Goal: Information Seeking & Learning: Learn about a topic

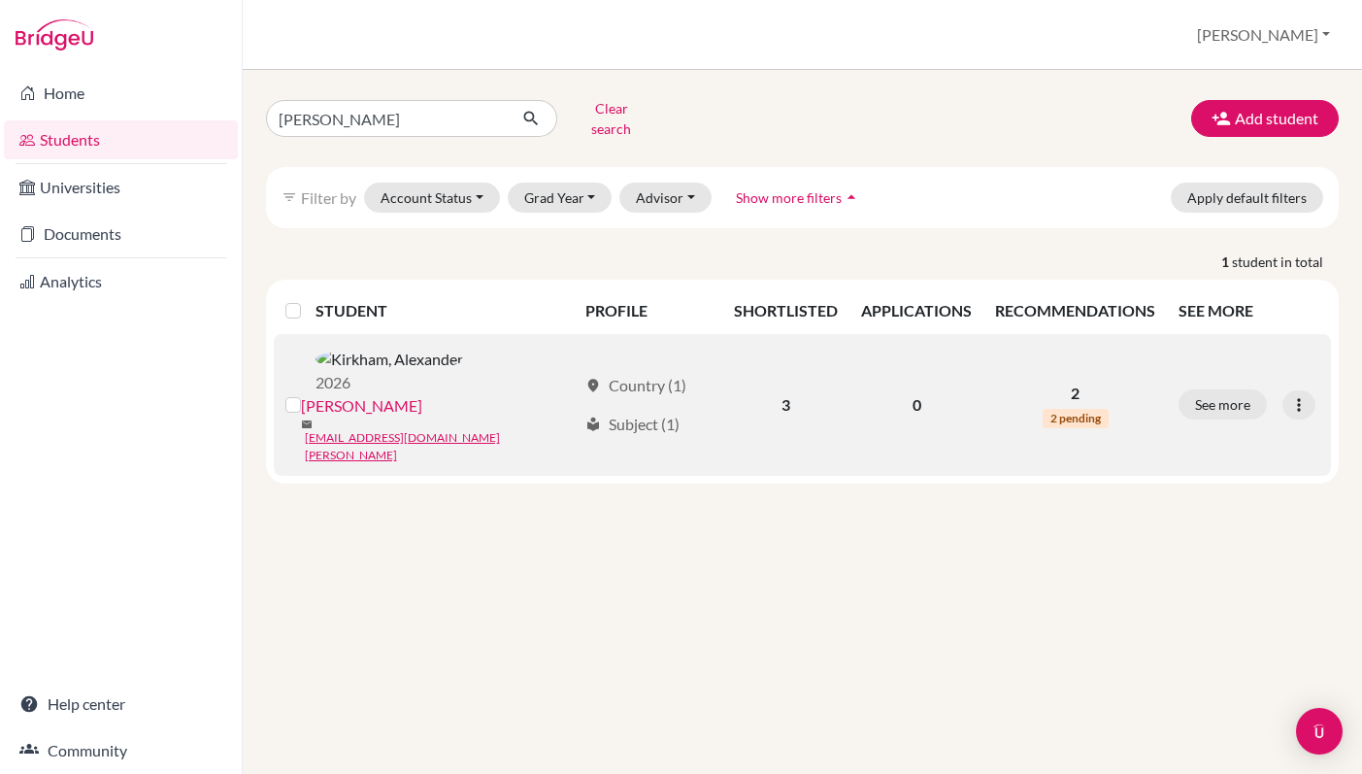
click at [519, 417] on div "mail [EMAIL_ADDRESS][DOMAIN_NAME][PERSON_NAME]" at bounding box center [439, 440] width 277 height 47
click at [422, 394] on link "[PERSON_NAME]" at bounding box center [361, 405] width 121 height 23
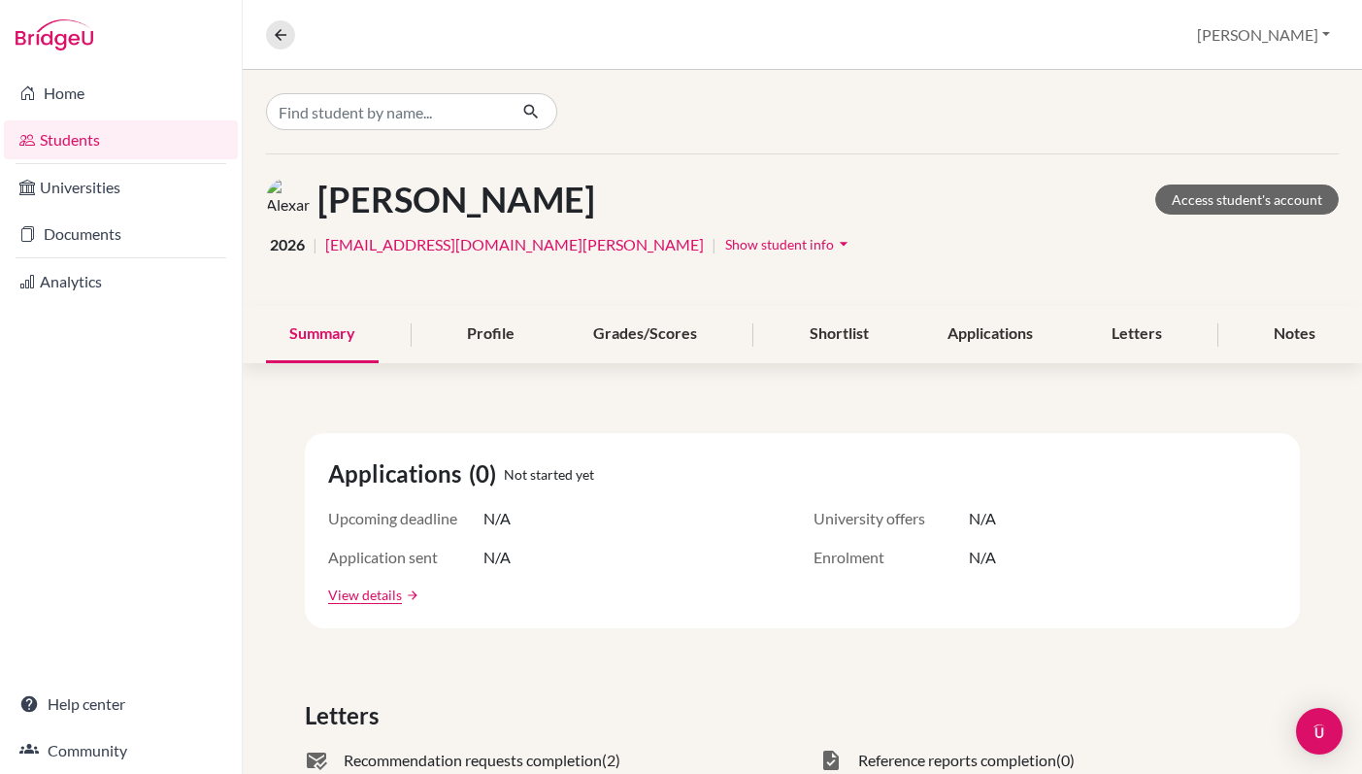
click at [82, 149] on link "Students" at bounding box center [121, 139] width 234 height 39
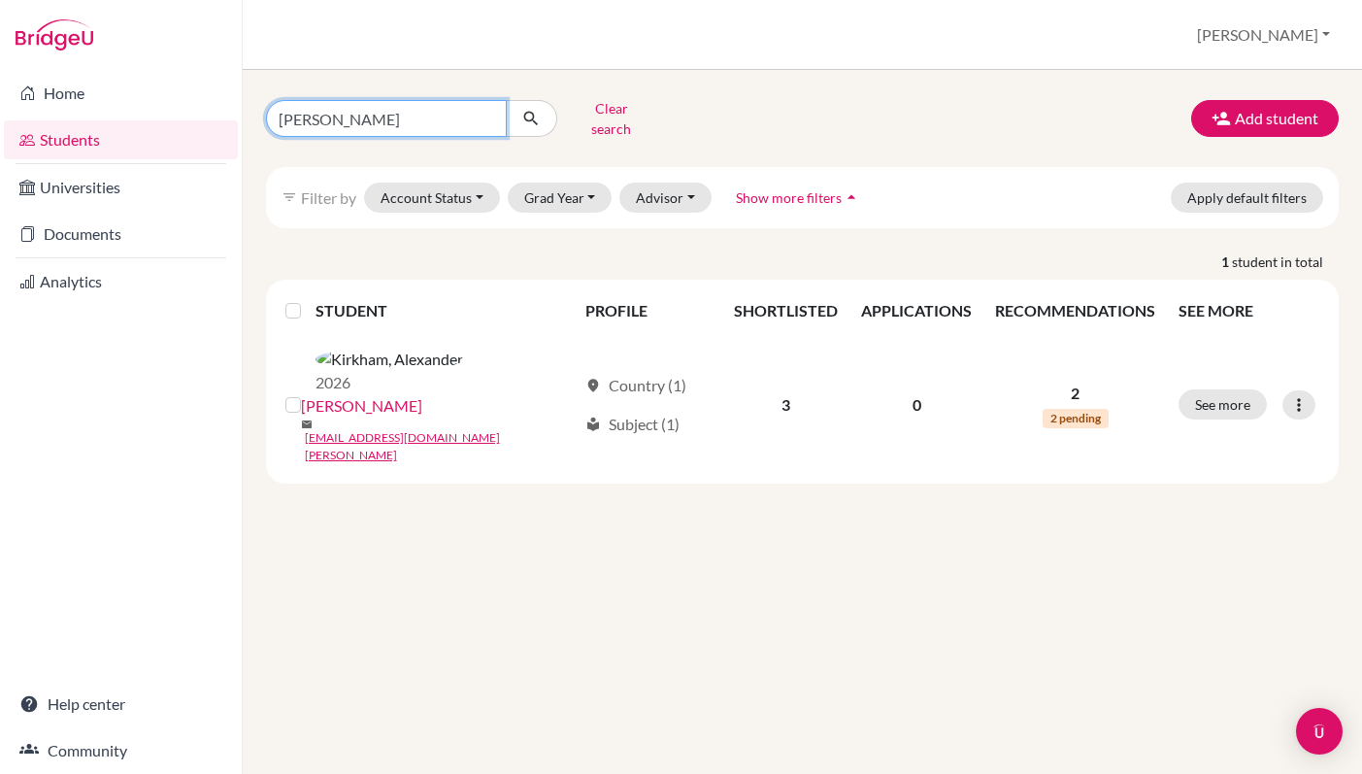
click at [325, 113] on input "[PERSON_NAME]" at bounding box center [386, 118] width 241 height 37
drag, startPoint x: 361, startPoint y: 114, endPoint x: 240, endPoint y: 106, distance: 121.6
click at [240, 108] on div "Home Students Universities Documents Analytics Help center Community Students o…" at bounding box center [681, 387] width 1362 height 774
type input "Melissa"
click button "submit" at bounding box center [531, 118] width 51 height 37
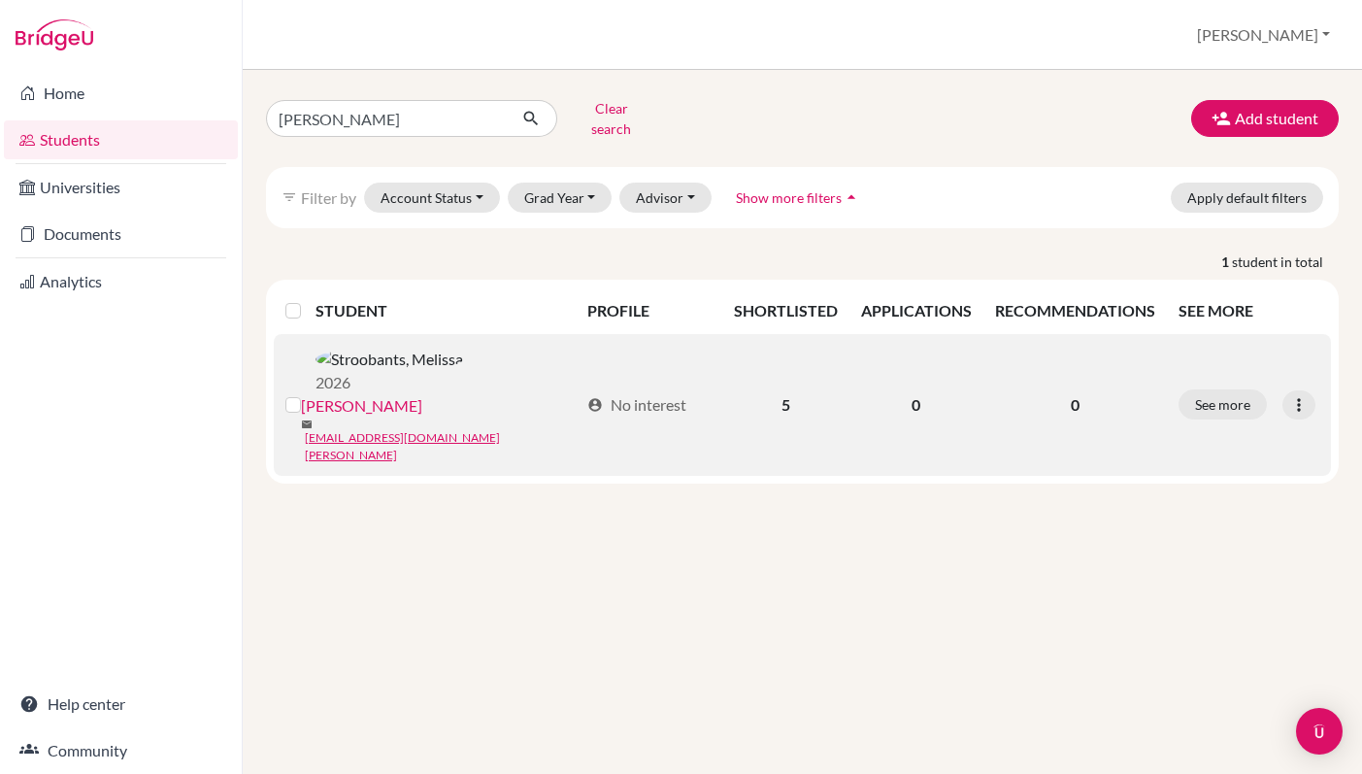
click at [422, 394] on link "Stroobants, Melissa" at bounding box center [361, 405] width 121 height 23
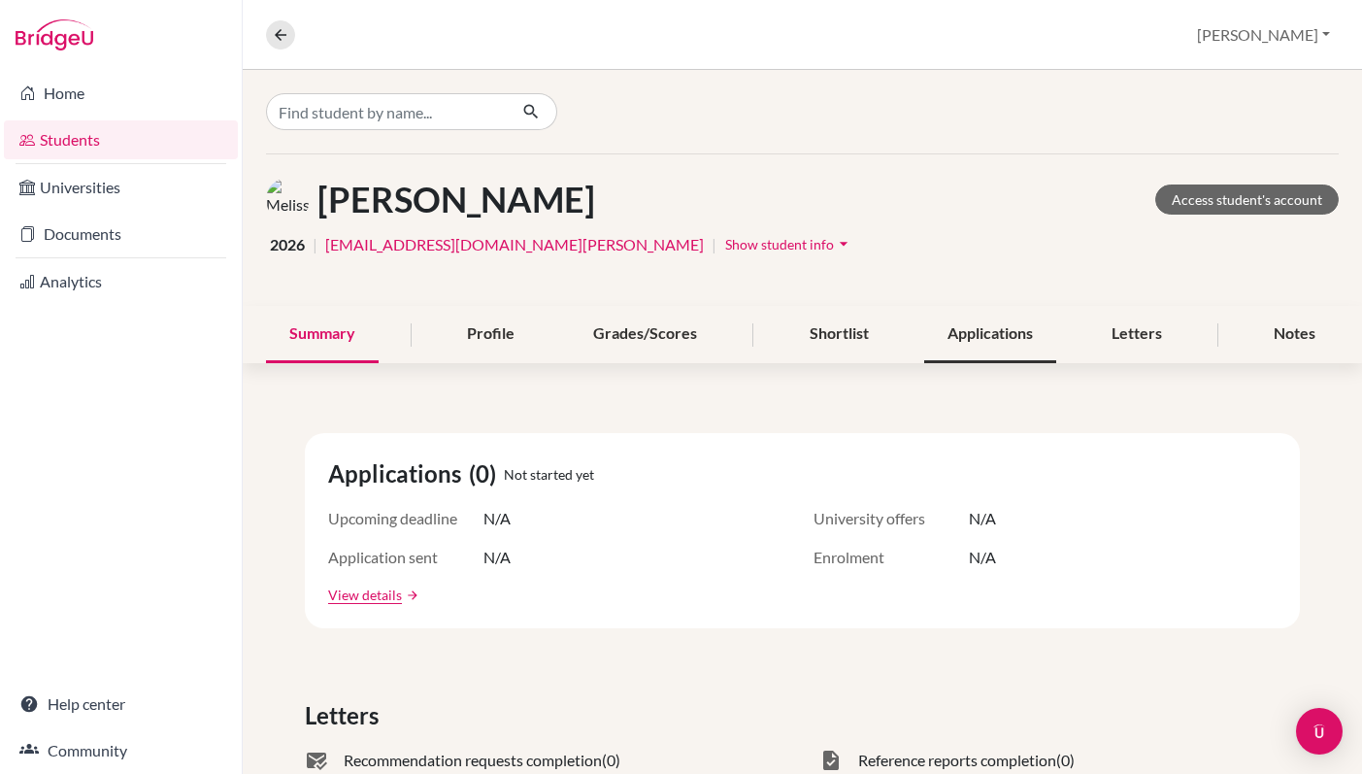
click at [1011, 339] on div "Applications" at bounding box center [990, 334] width 132 height 57
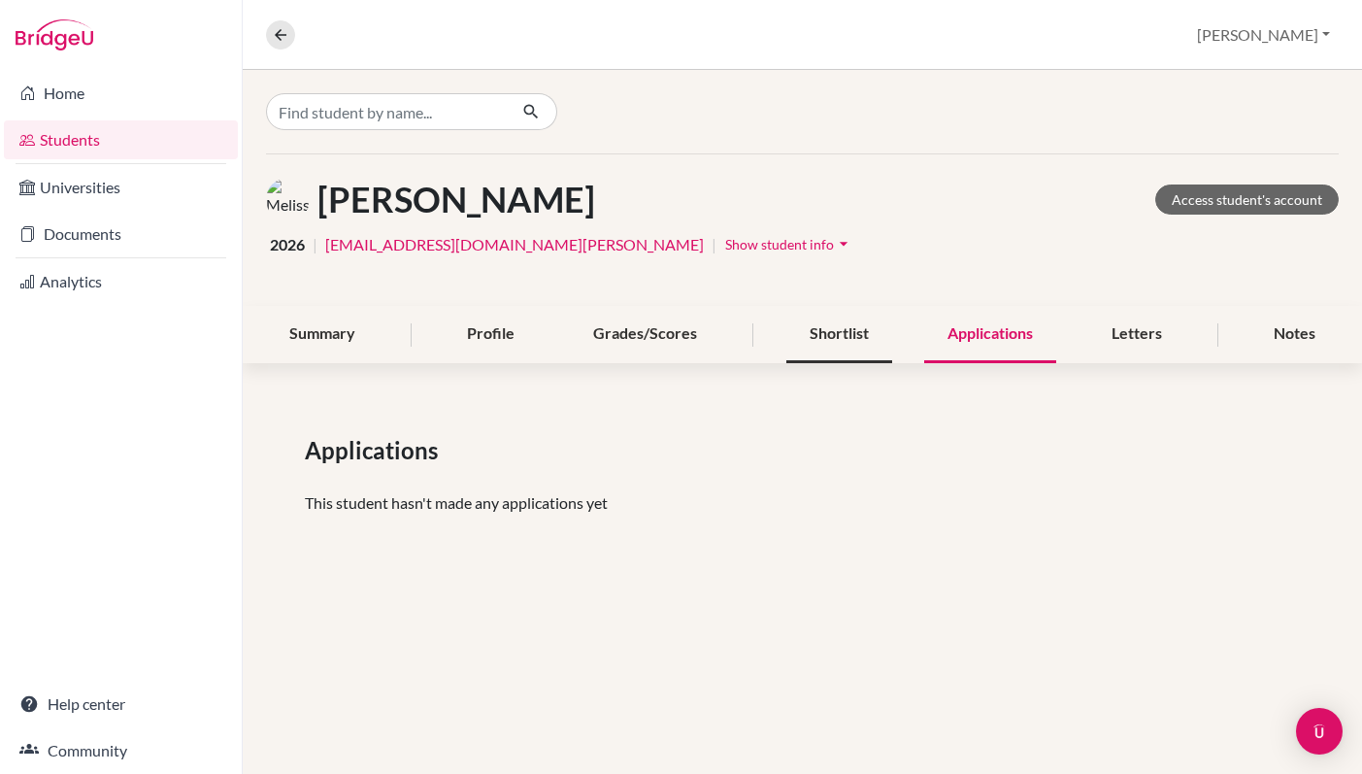
click at [862, 343] on div "Shortlist" at bounding box center [839, 334] width 106 height 57
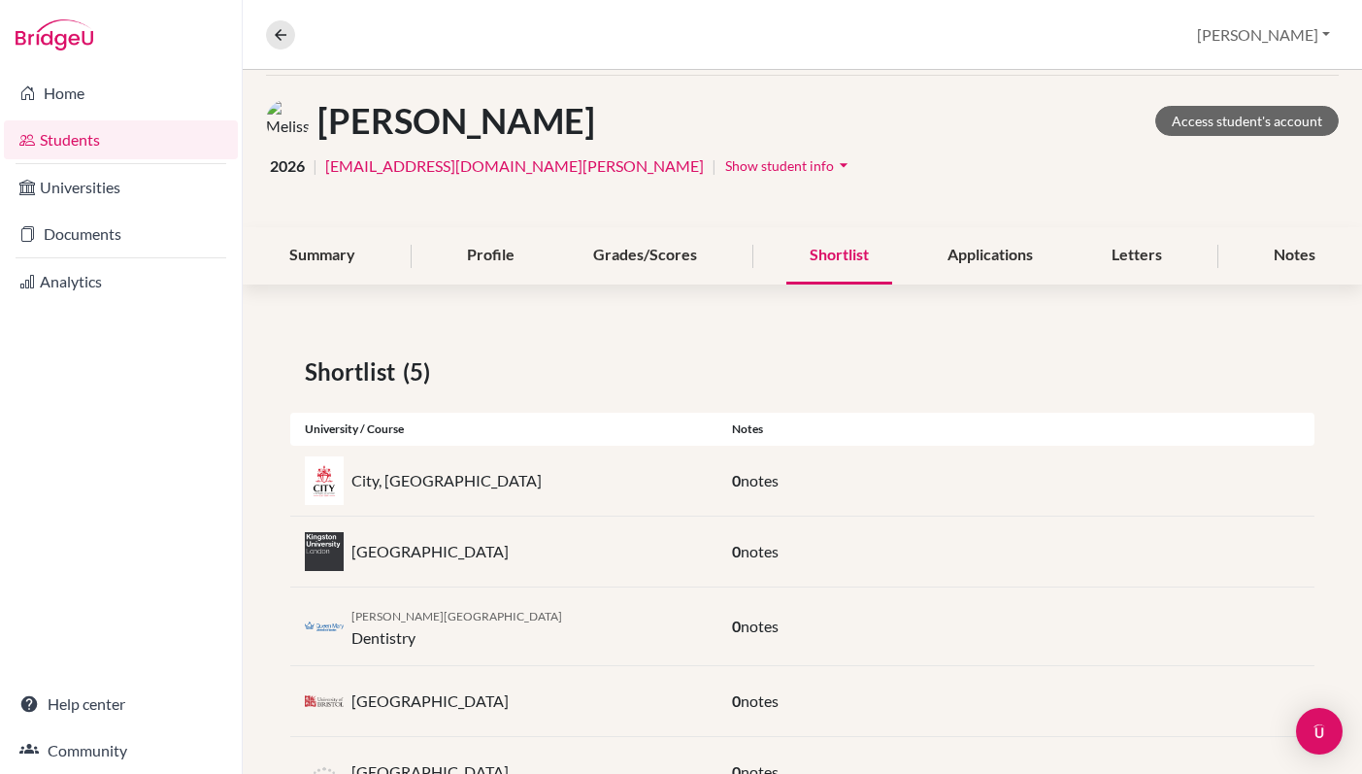
scroll to position [159, 0]
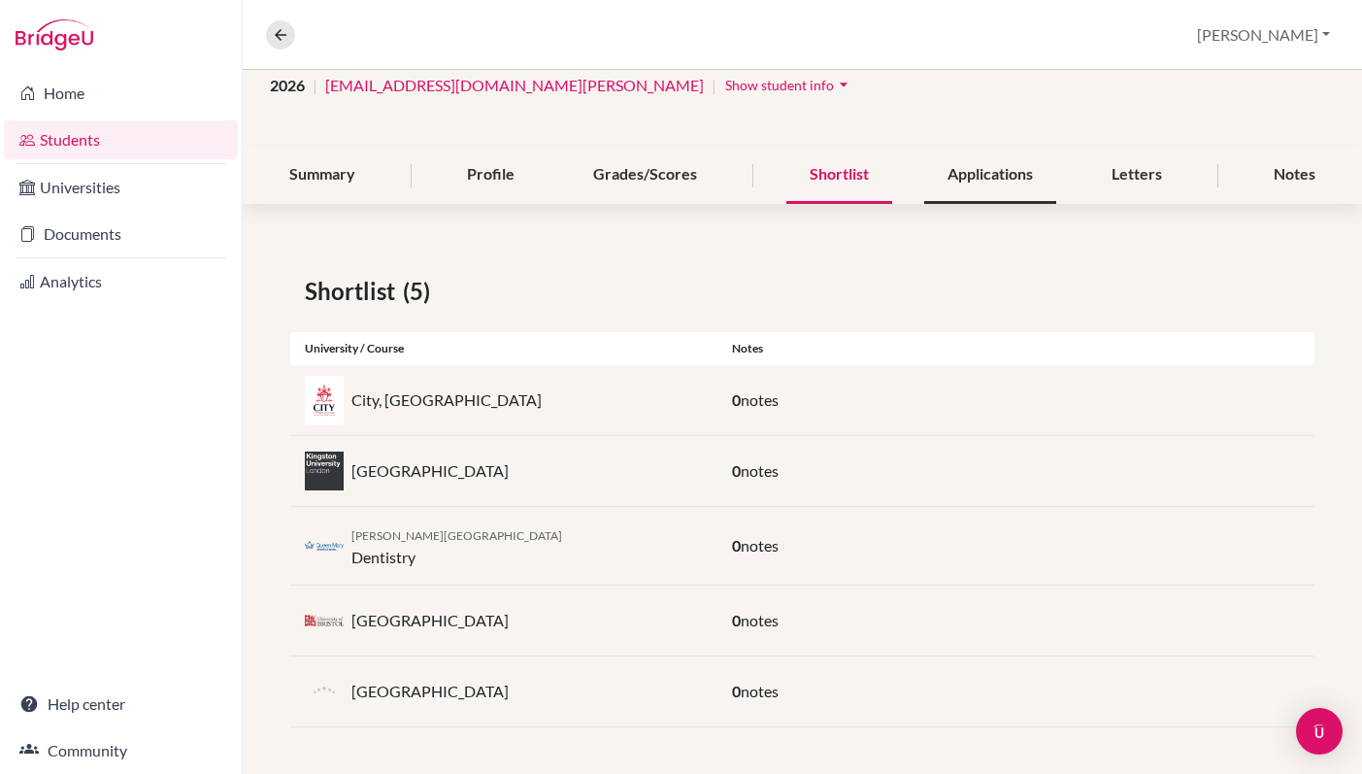
click at [1002, 179] on div "Applications" at bounding box center [990, 175] width 132 height 57
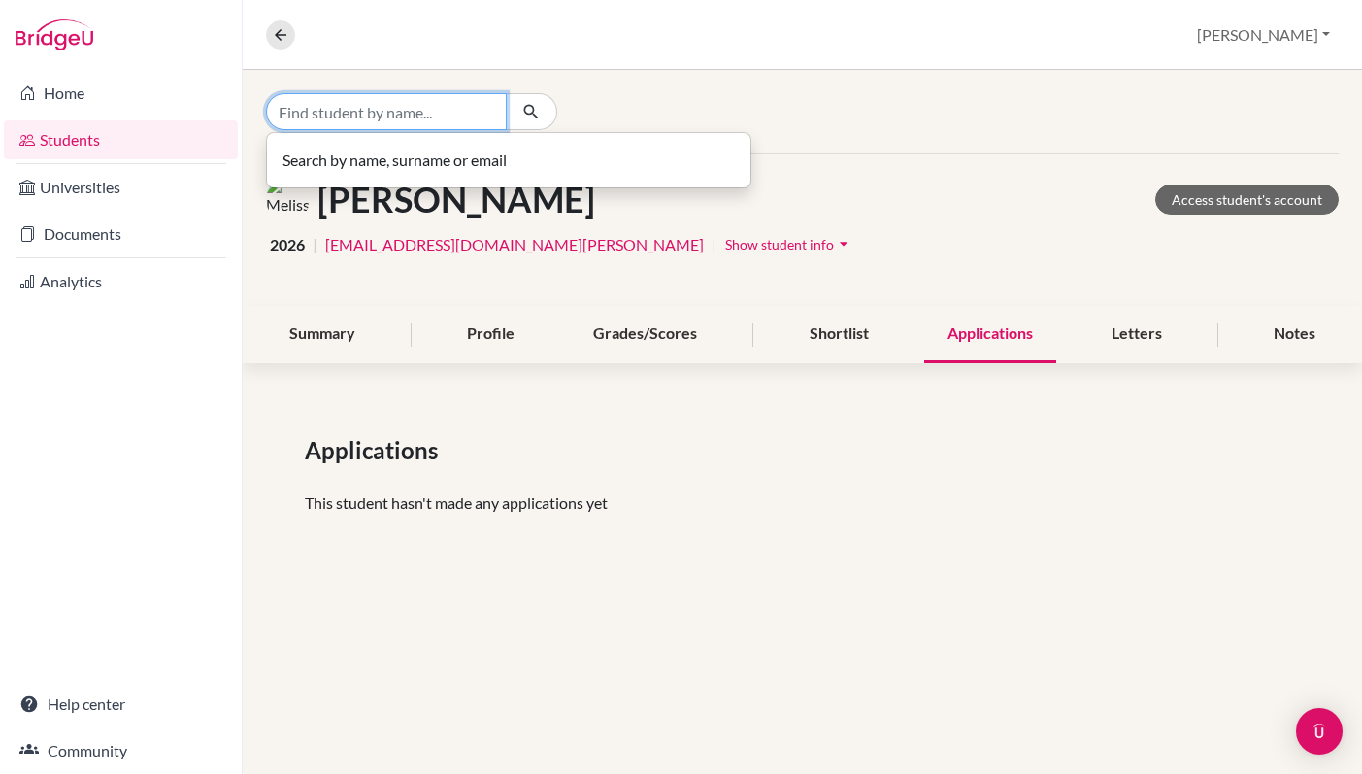
click at [424, 124] on input "Find student by name..." at bounding box center [386, 111] width 241 height 37
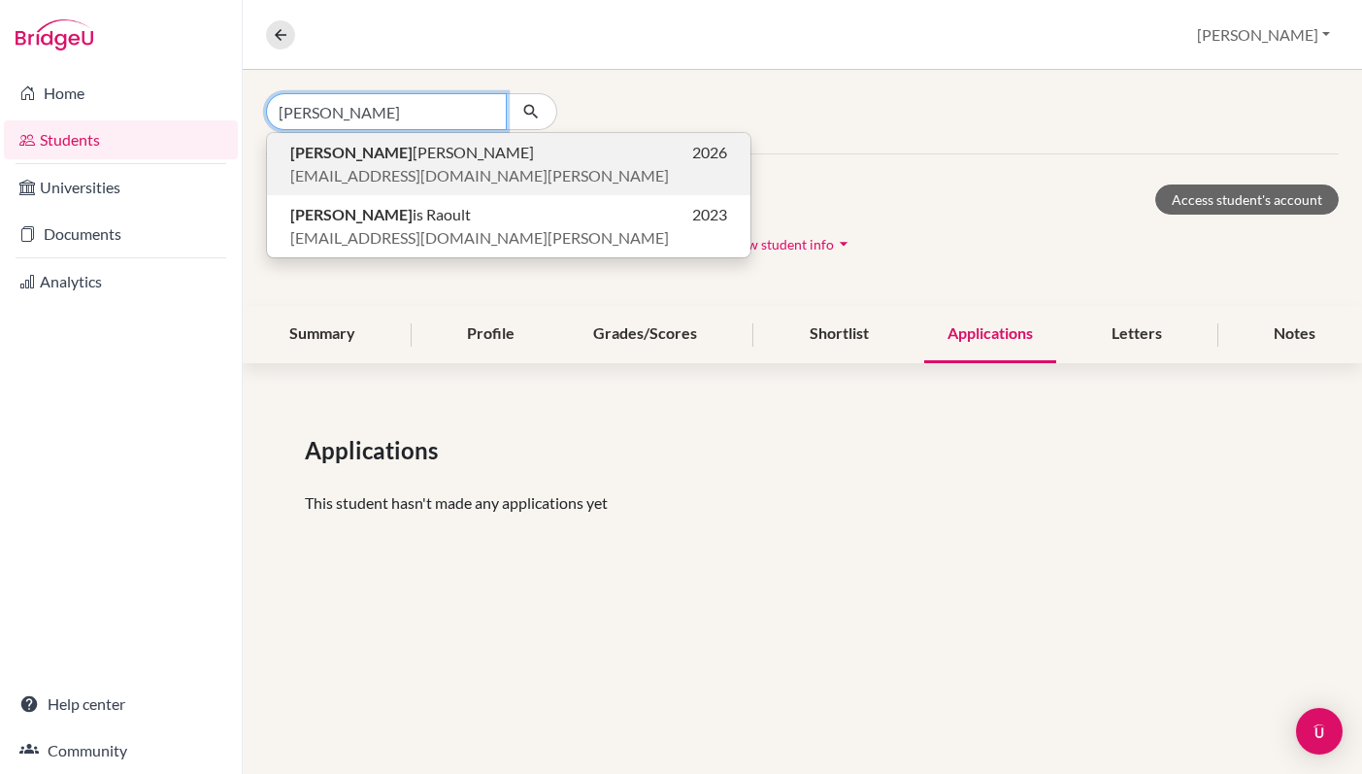
type input "Alex"
click at [402, 158] on span "Alex ander Kirkham" at bounding box center [412, 152] width 244 height 23
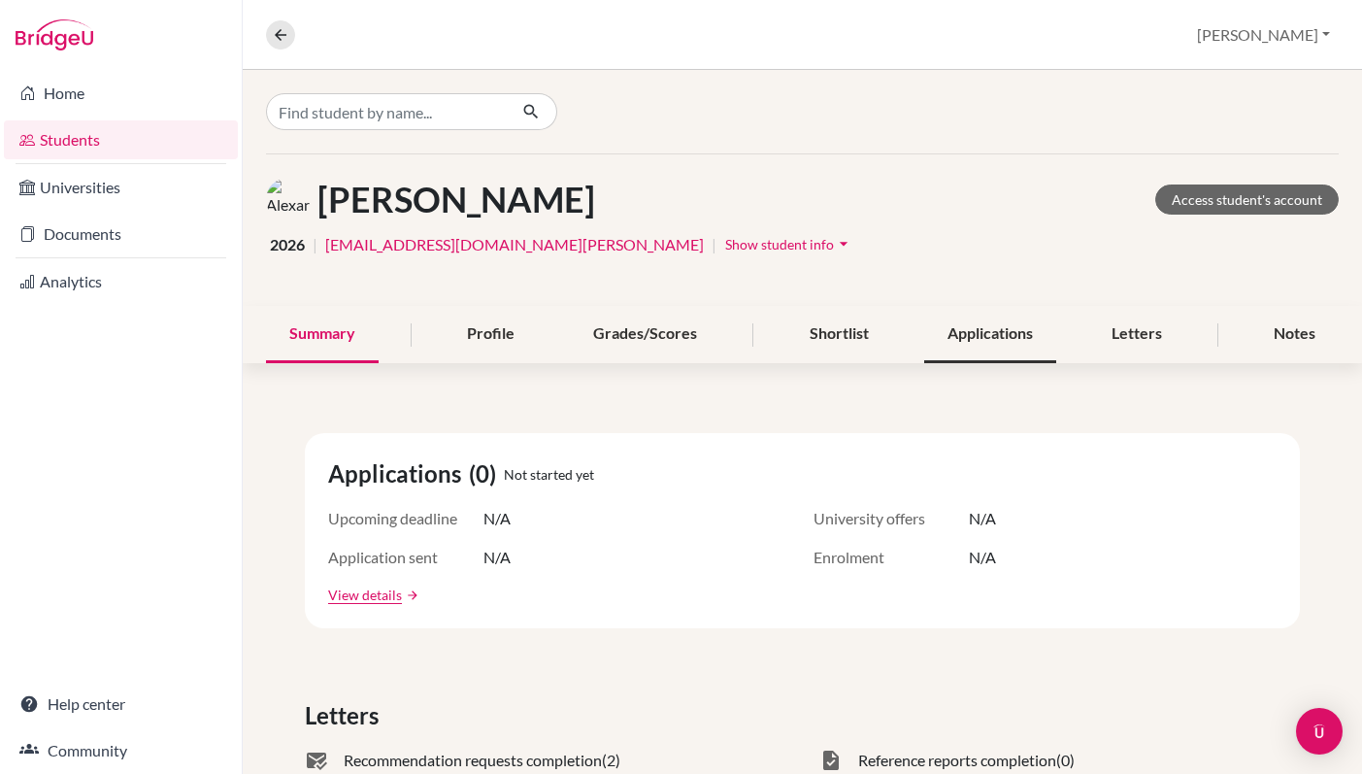
click at [967, 332] on div "Applications" at bounding box center [990, 334] width 132 height 57
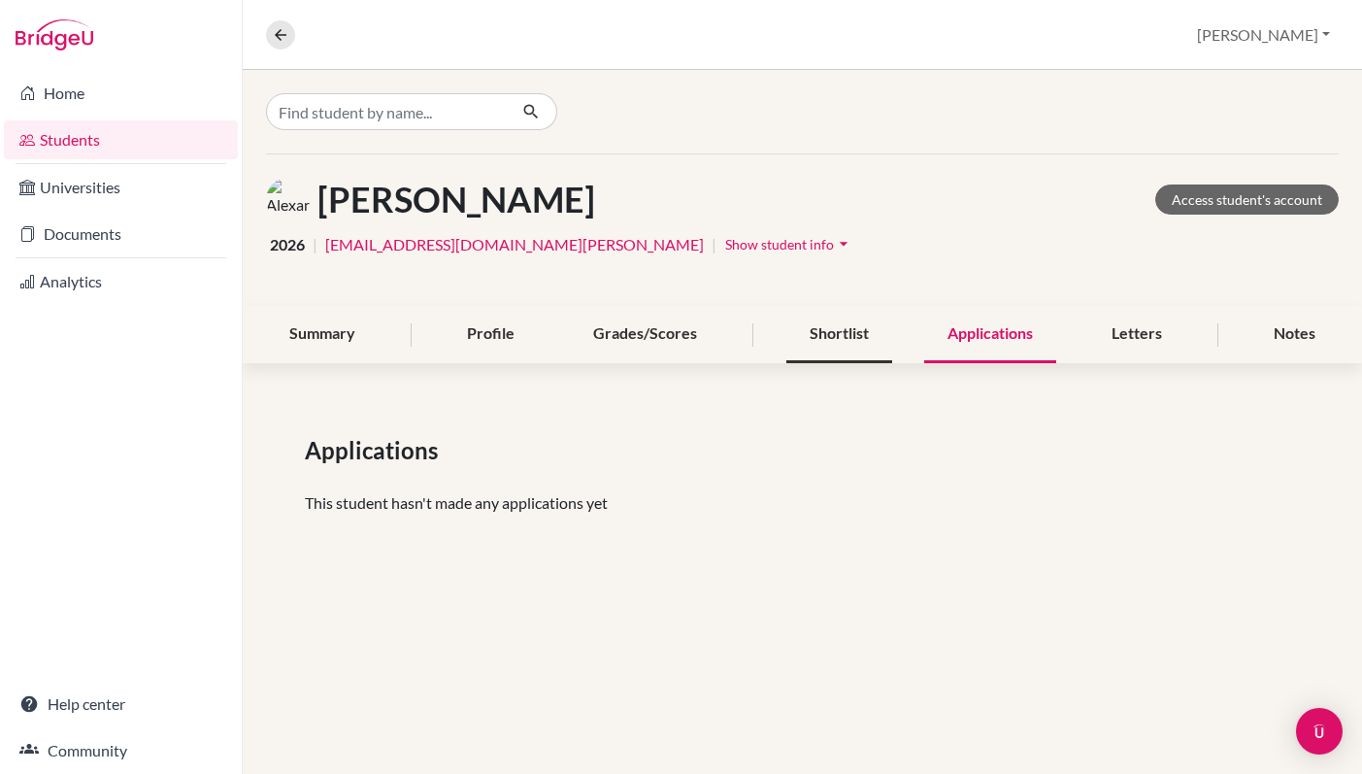
click at [854, 348] on div "Shortlist" at bounding box center [839, 334] width 106 height 57
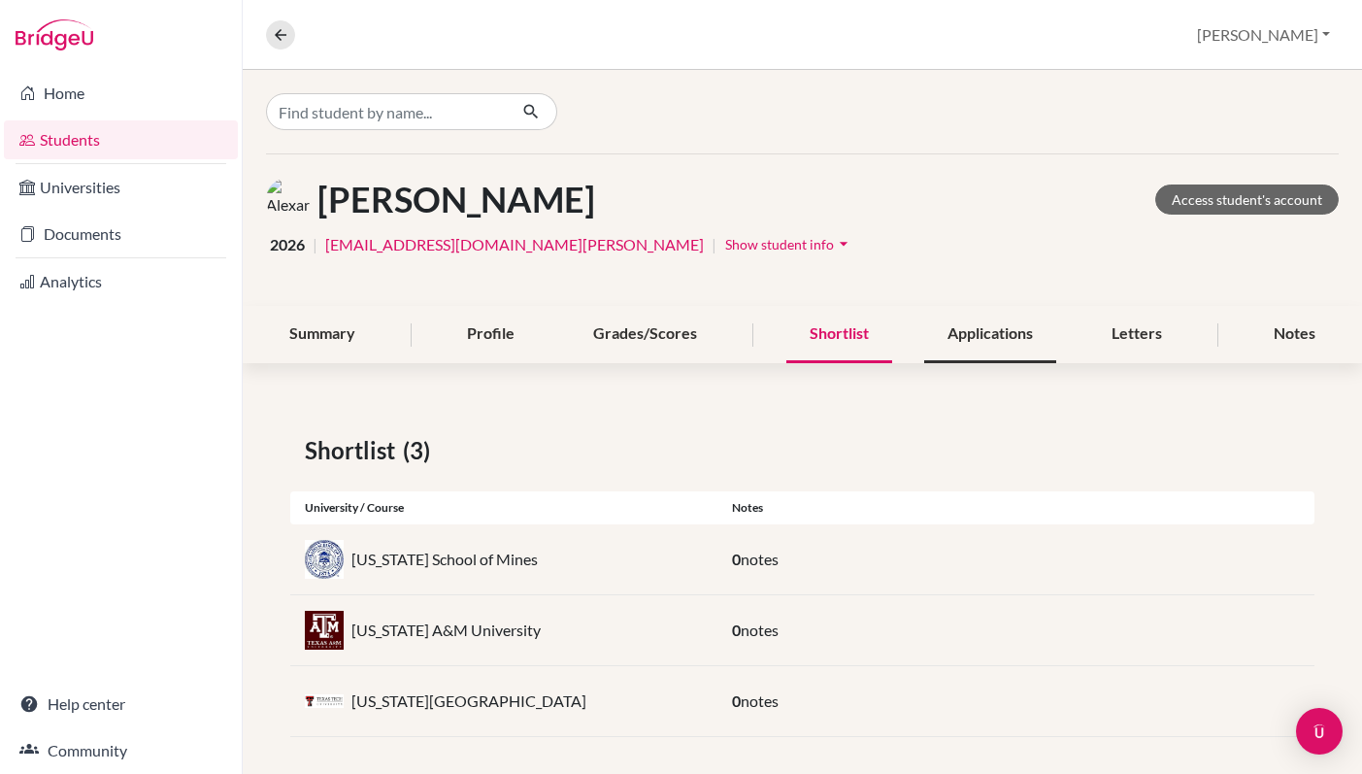
click at [1018, 335] on div "Applications" at bounding box center [990, 334] width 132 height 57
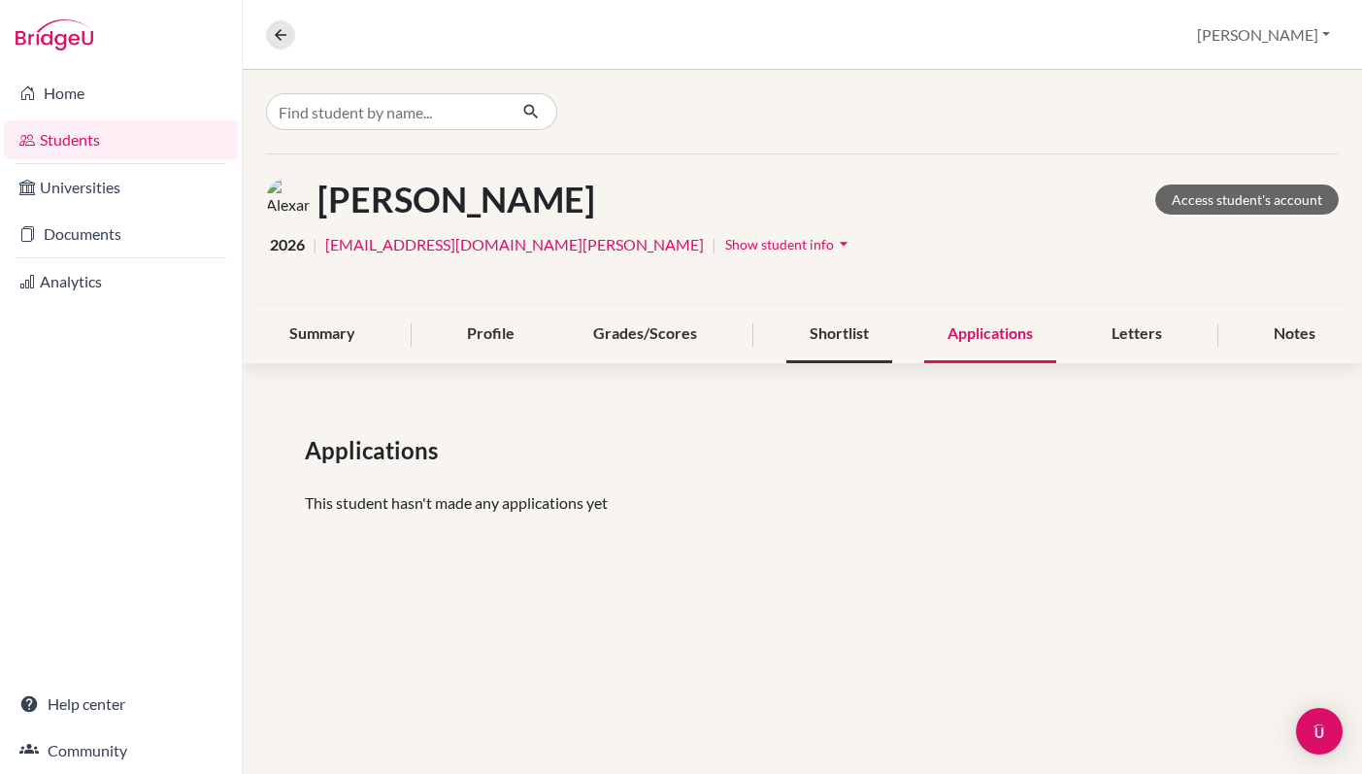
click at [866, 348] on div "Shortlist" at bounding box center [839, 334] width 106 height 57
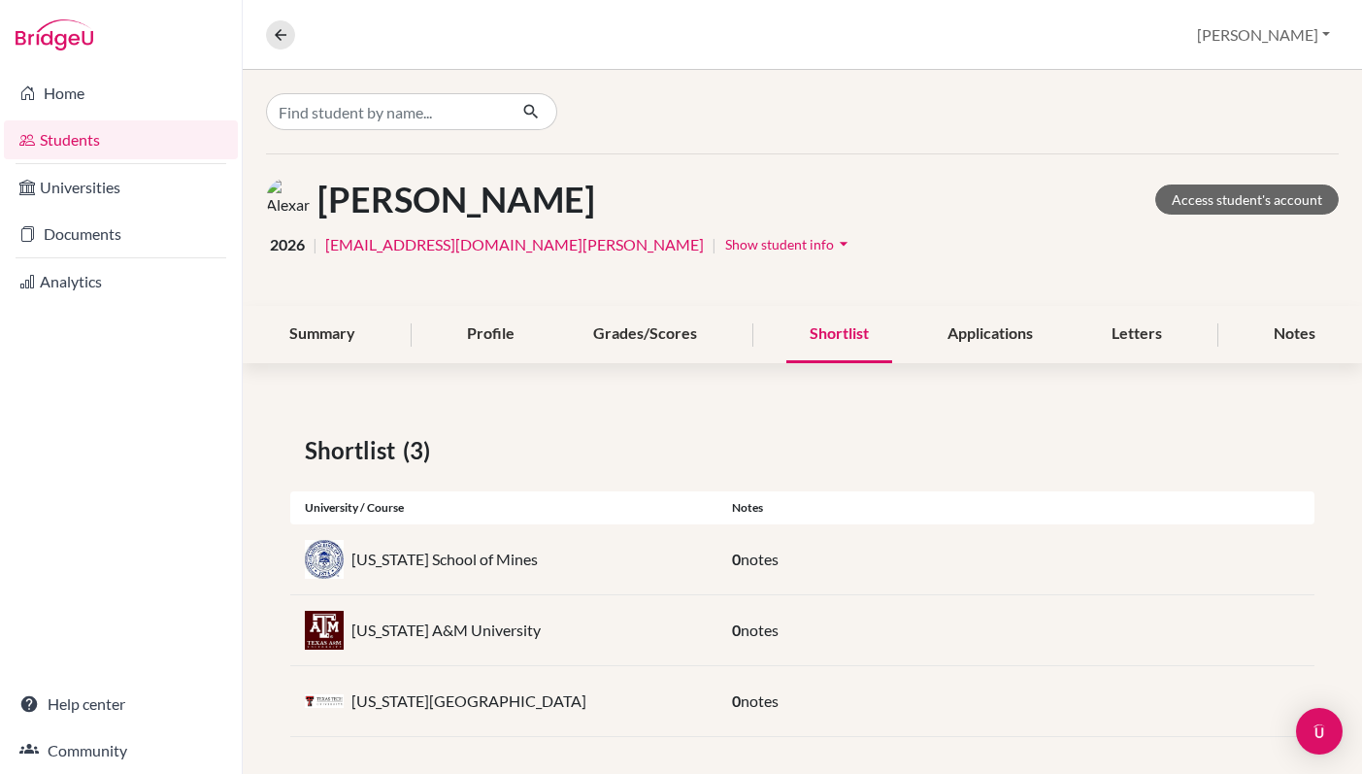
scroll to position [10, 0]
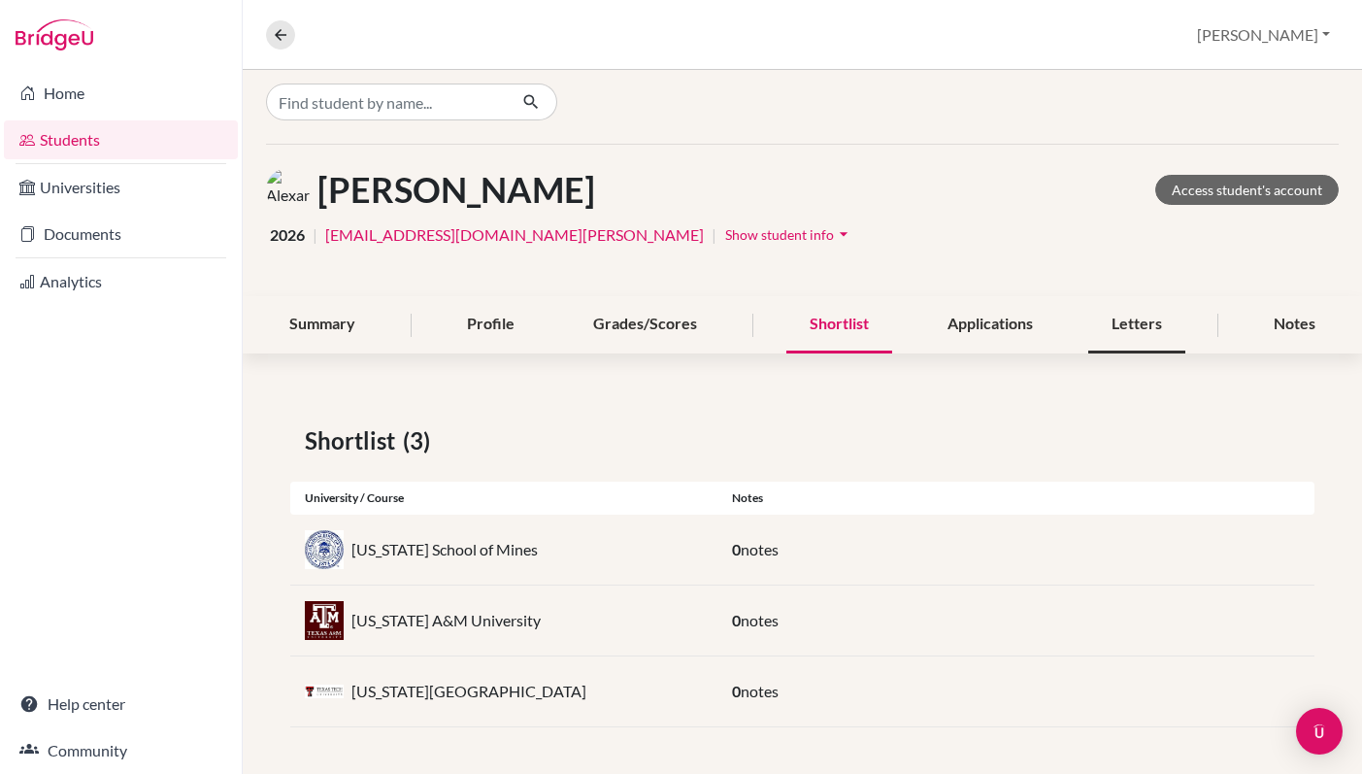
click at [1165, 325] on div "Letters" at bounding box center [1136, 324] width 97 height 57
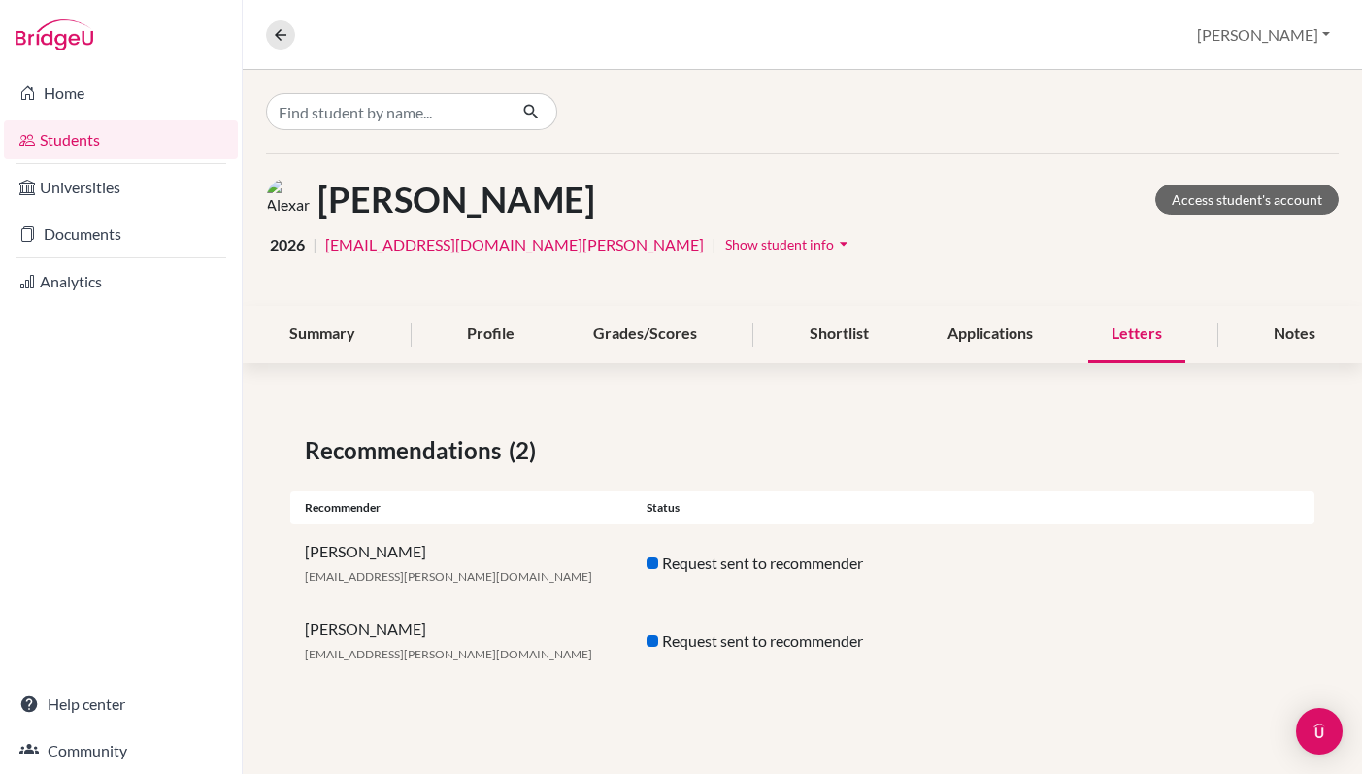
click at [1151, 333] on div "Letters" at bounding box center [1136, 334] width 97 height 57
click at [1210, 200] on link "Access student's account" at bounding box center [1246, 199] width 183 height 30
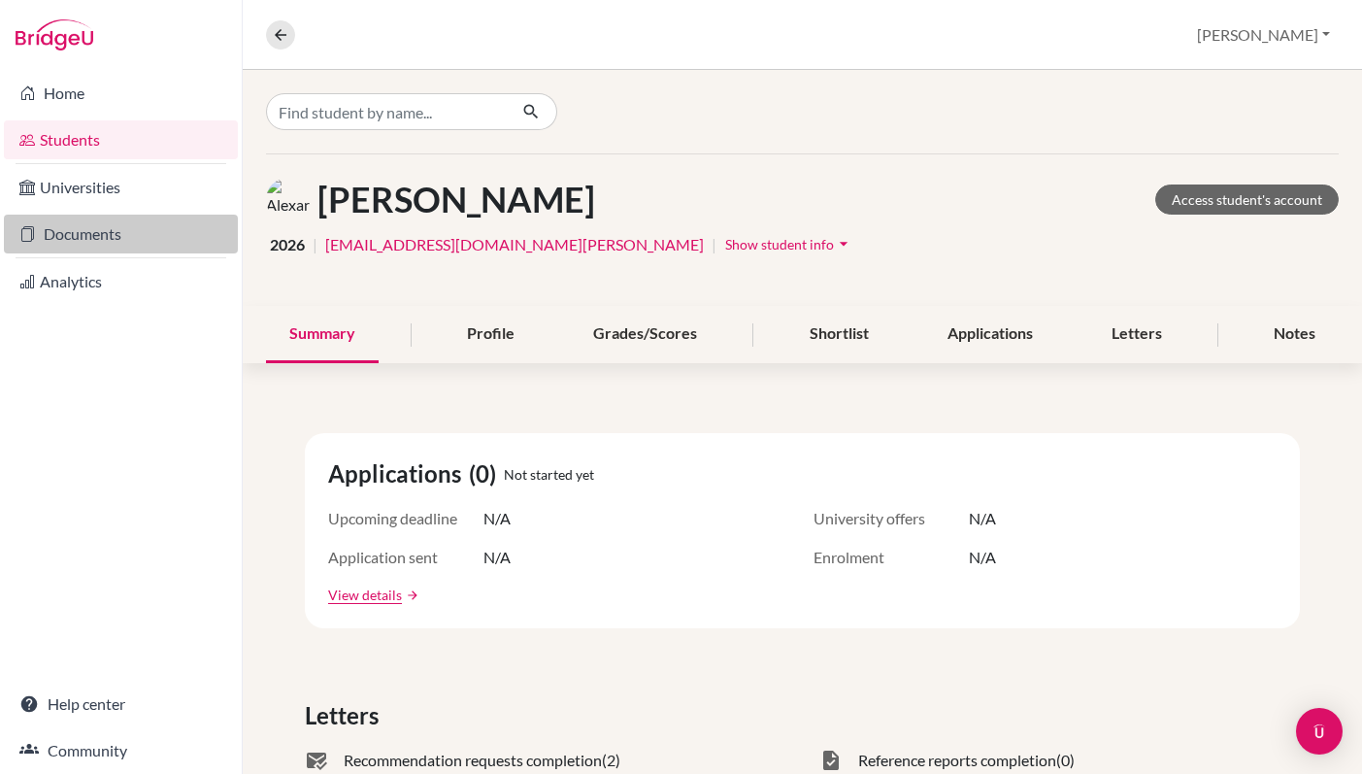
click at [110, 226] on link "Documents" at bounding box center [121, 234] width 234 height 39
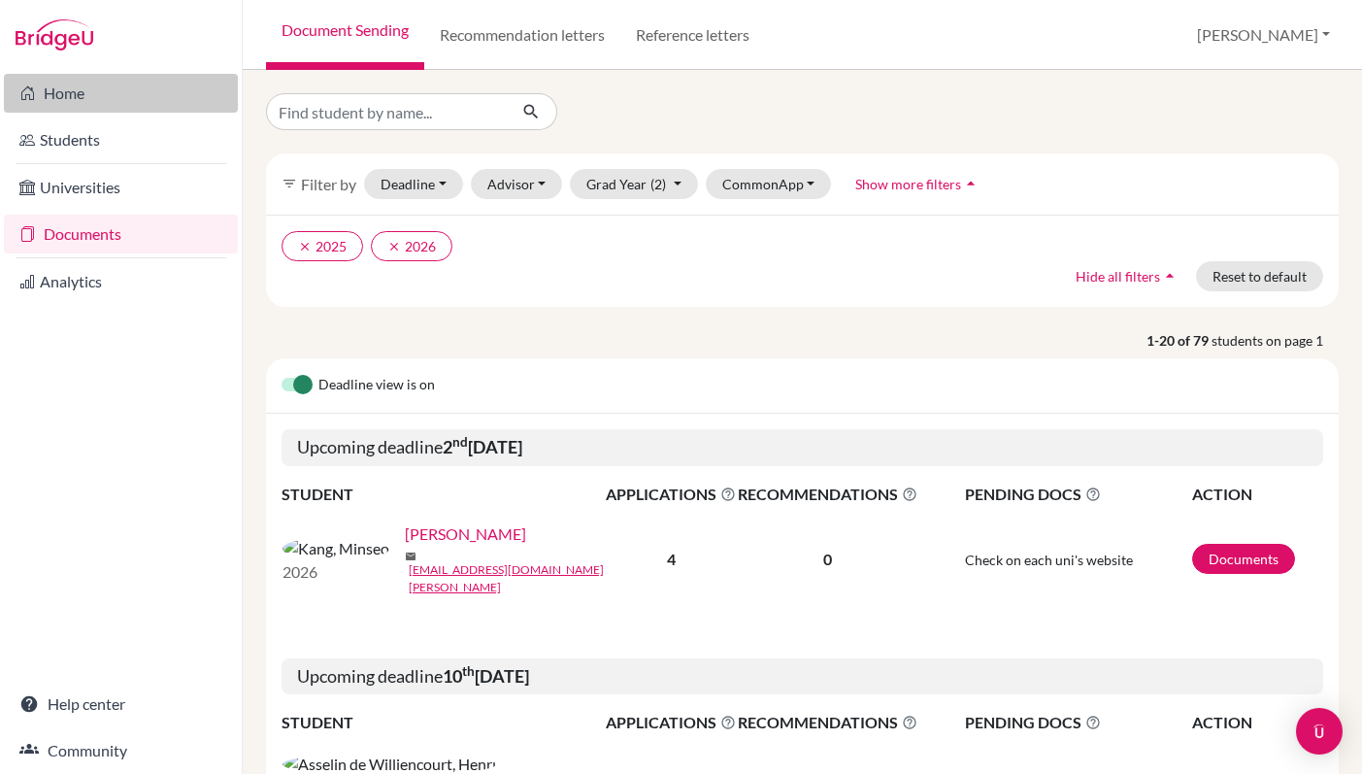
click at [73, 99] on link "Home" at bounding box center [121, 93] width 234 height 39
click at [486, 37] on link "Recommendation letters" at bounding box center [522, 35] width 196 height 70
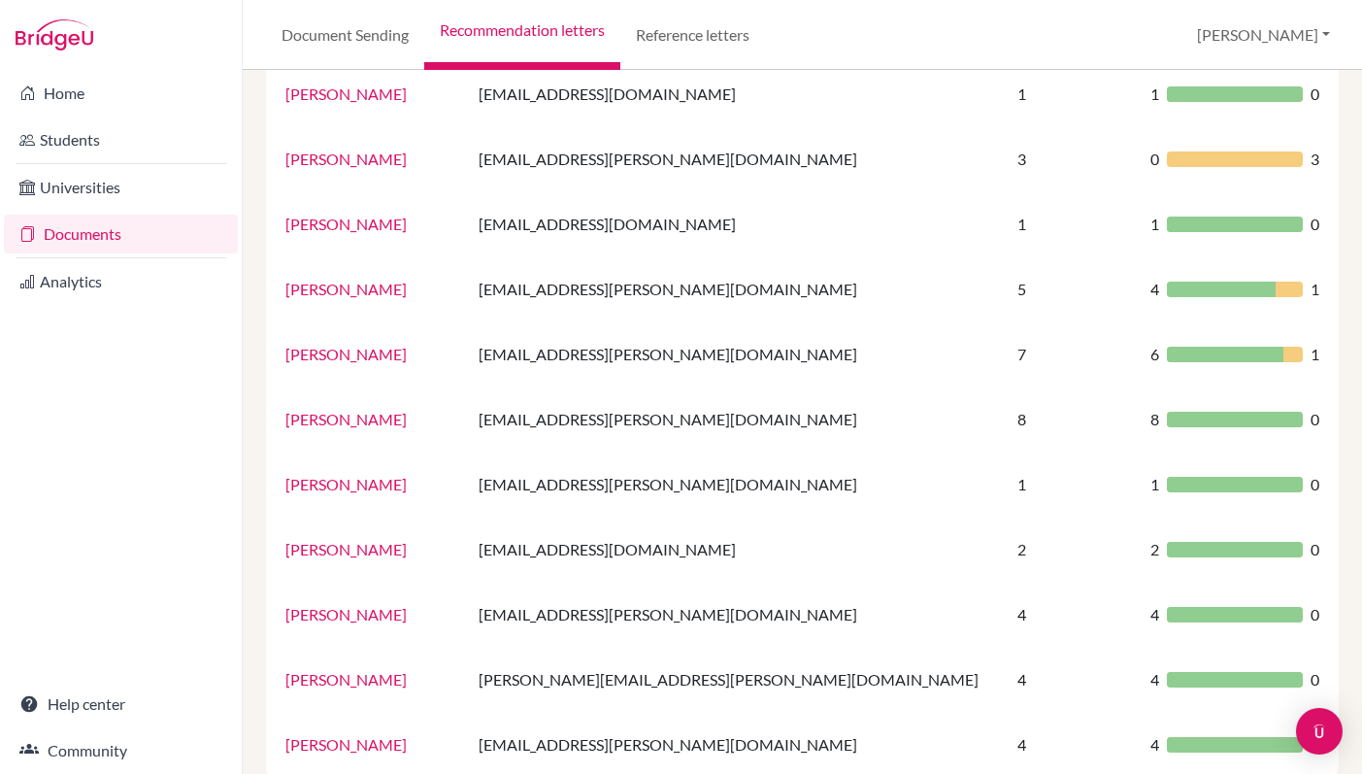
scroll to position [1097, 0]
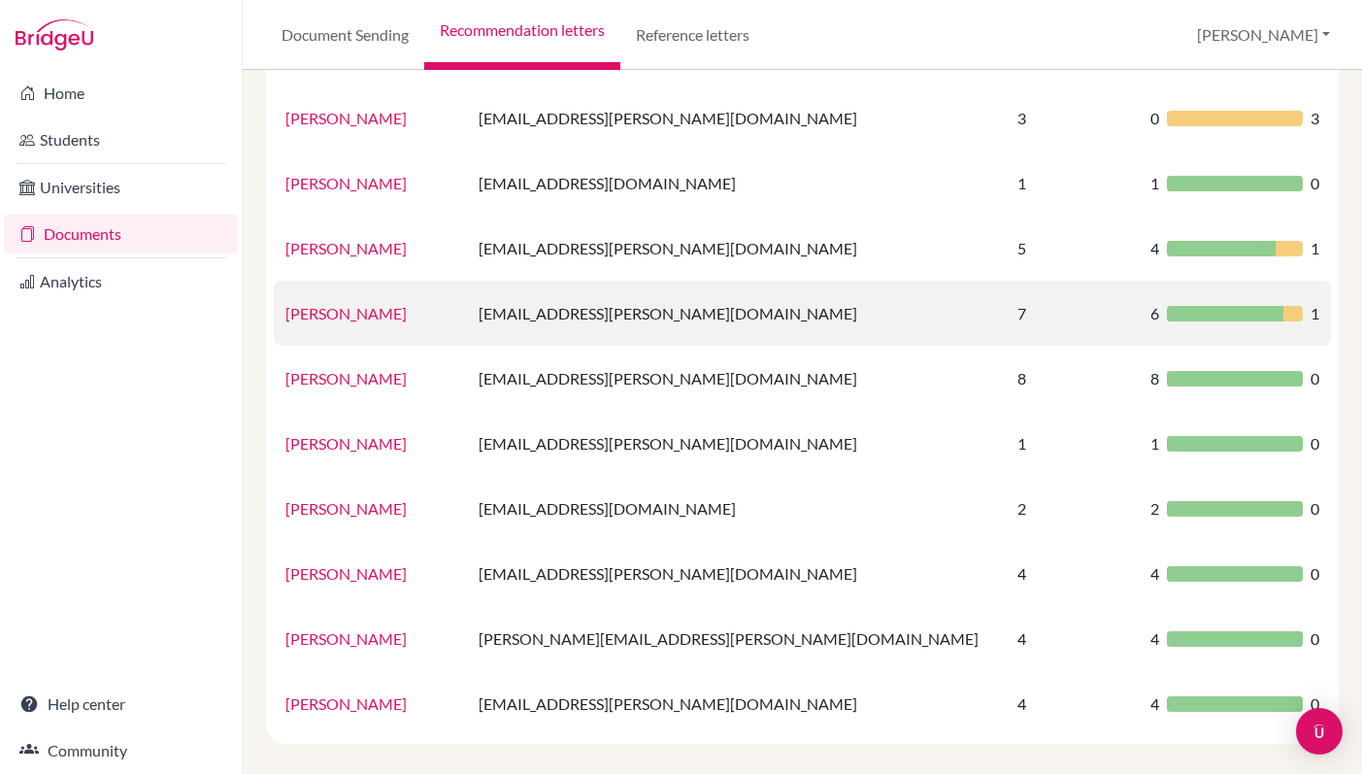
click at [601, 309] on td "nscales@tisa.az" at bounding box center [736, 313] width 538 height 65
click at [325, 313] on link "Nicola Scales" at bounding box center [345, 313] width 121 height 18
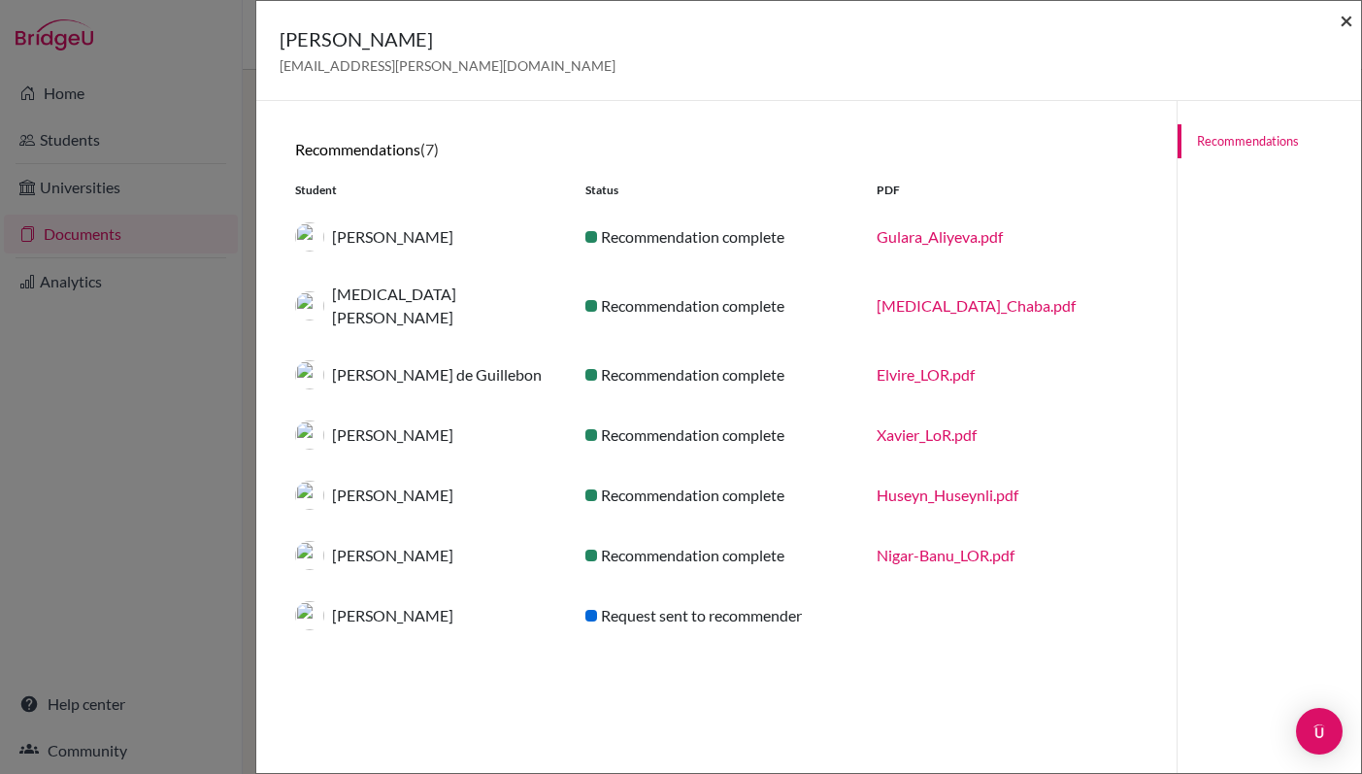
click at [1347, 22] on span "×" at bounding box center [1347, 20] width 14 height 28
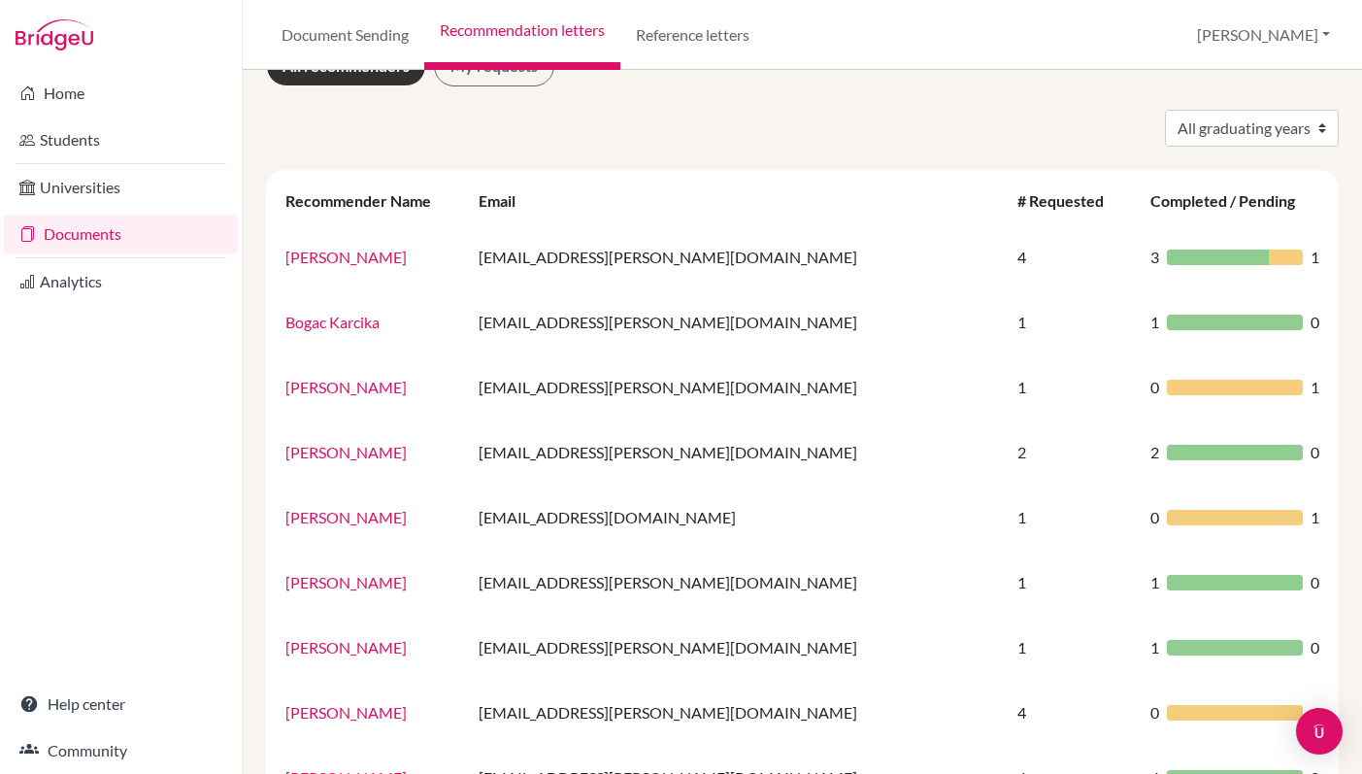
scroll to position [0, 0]
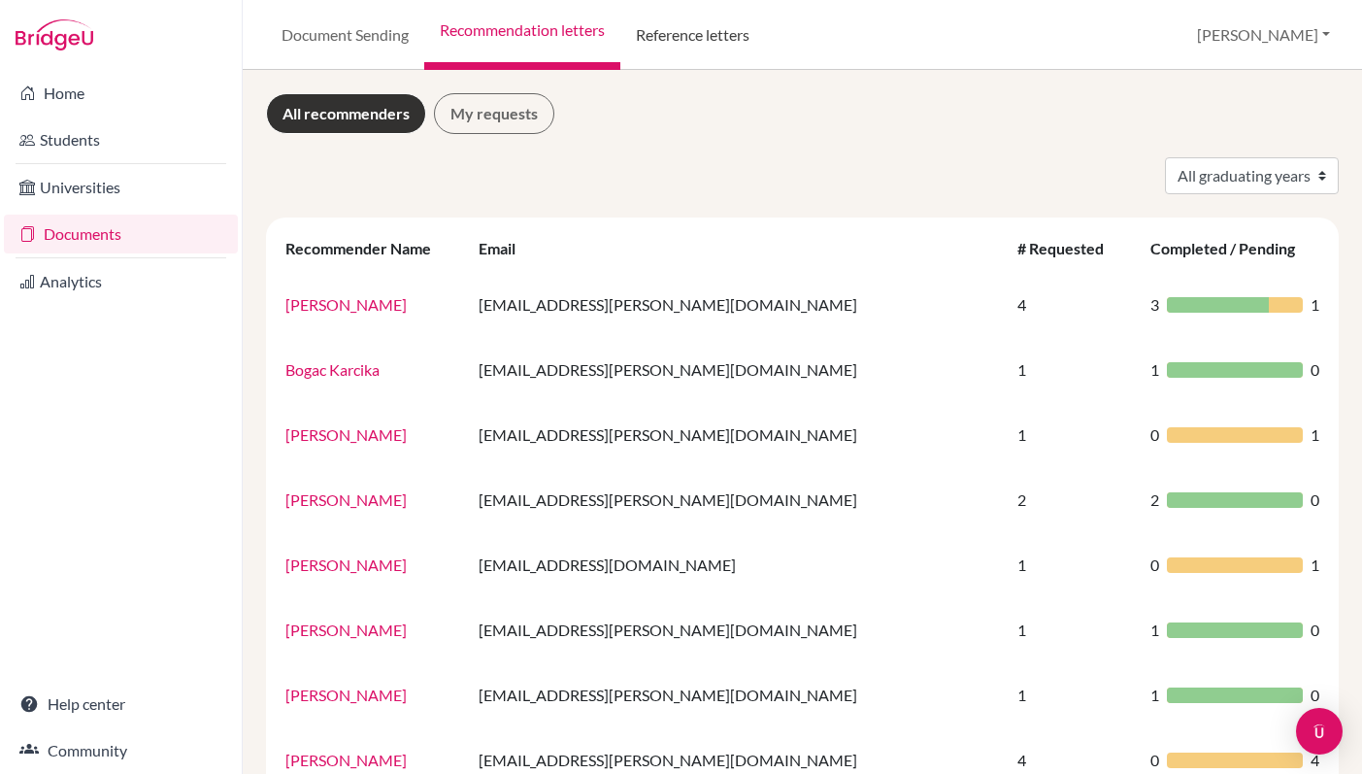
click at [696, 40] on link "Reference letters" at bounding box center [692, 35] width 145 height 70
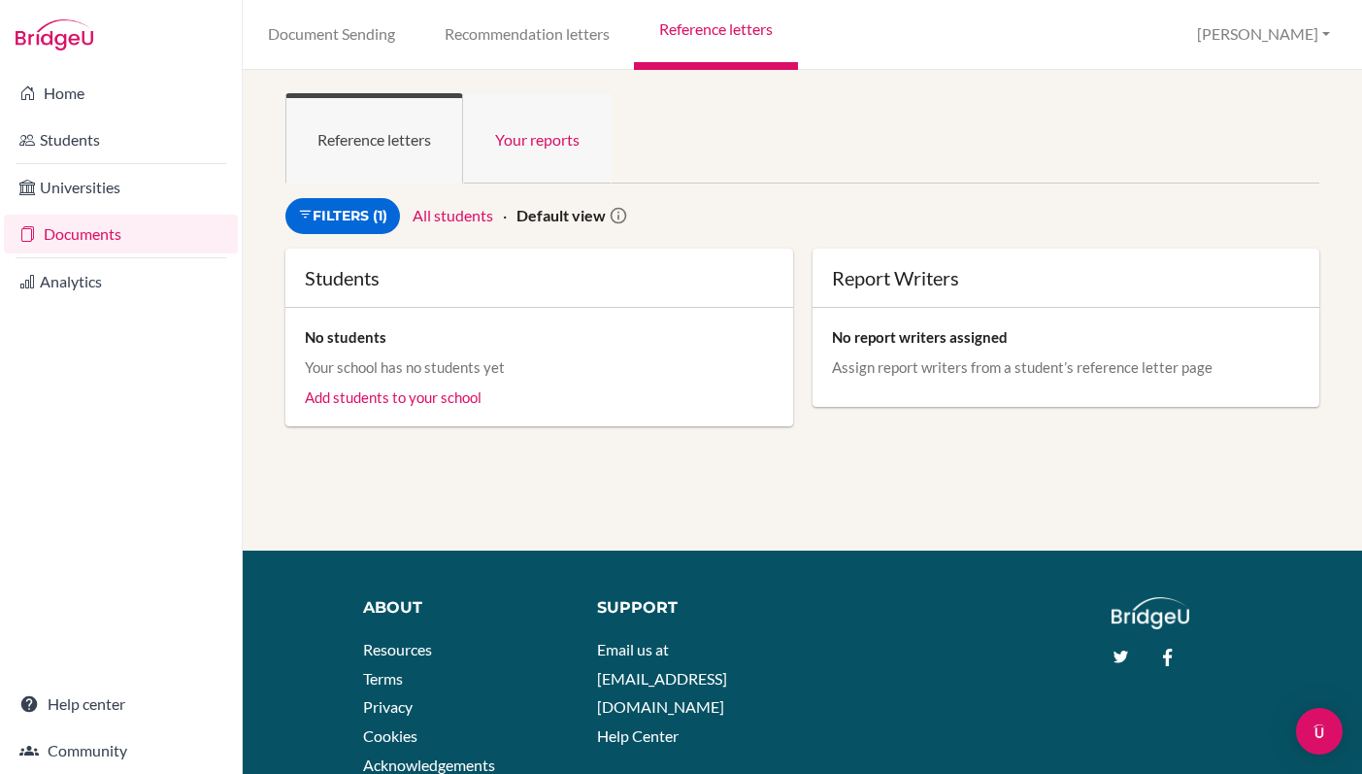
click at [528, 141] on link "Your reports" at bounding box center [537, 138] width 149 height 90
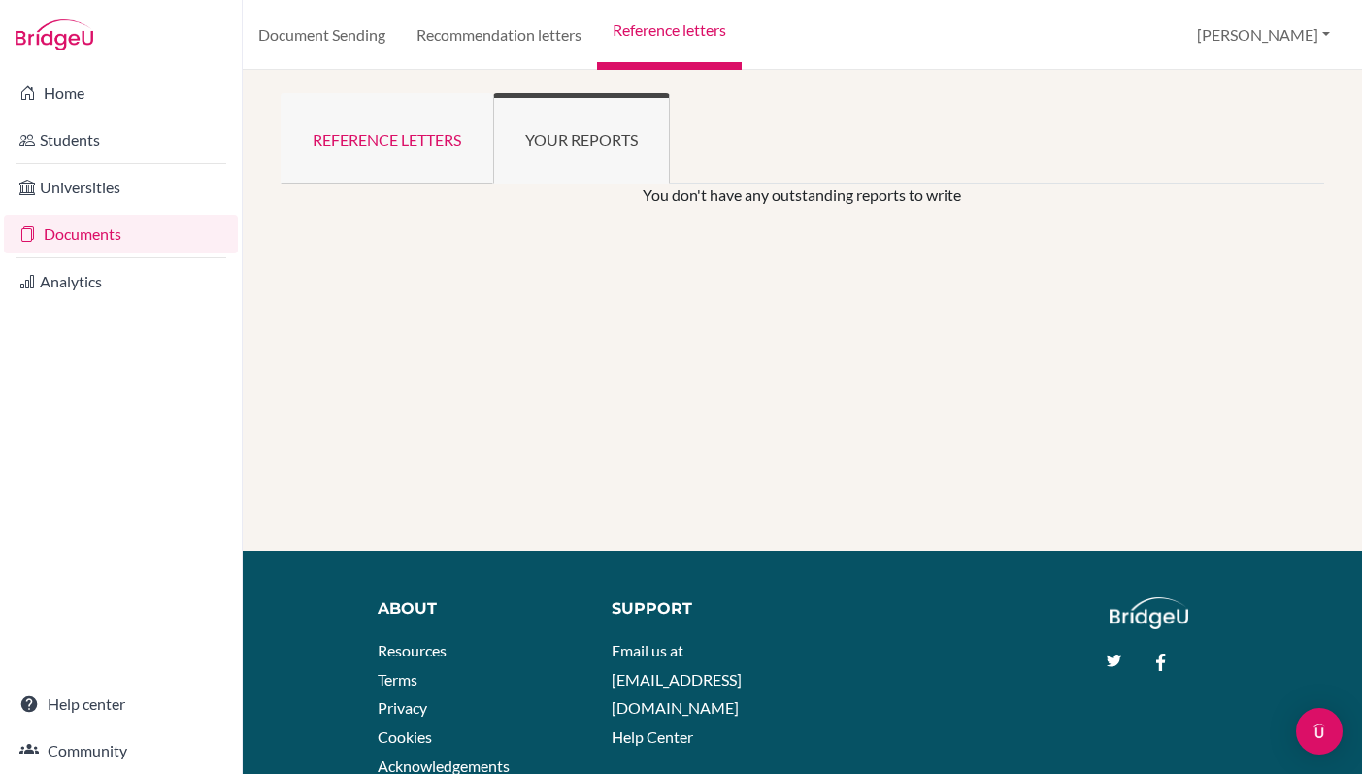
click at [410, 144] on link "Reference letters" at bounding box center [387, 138] width 213 height 90
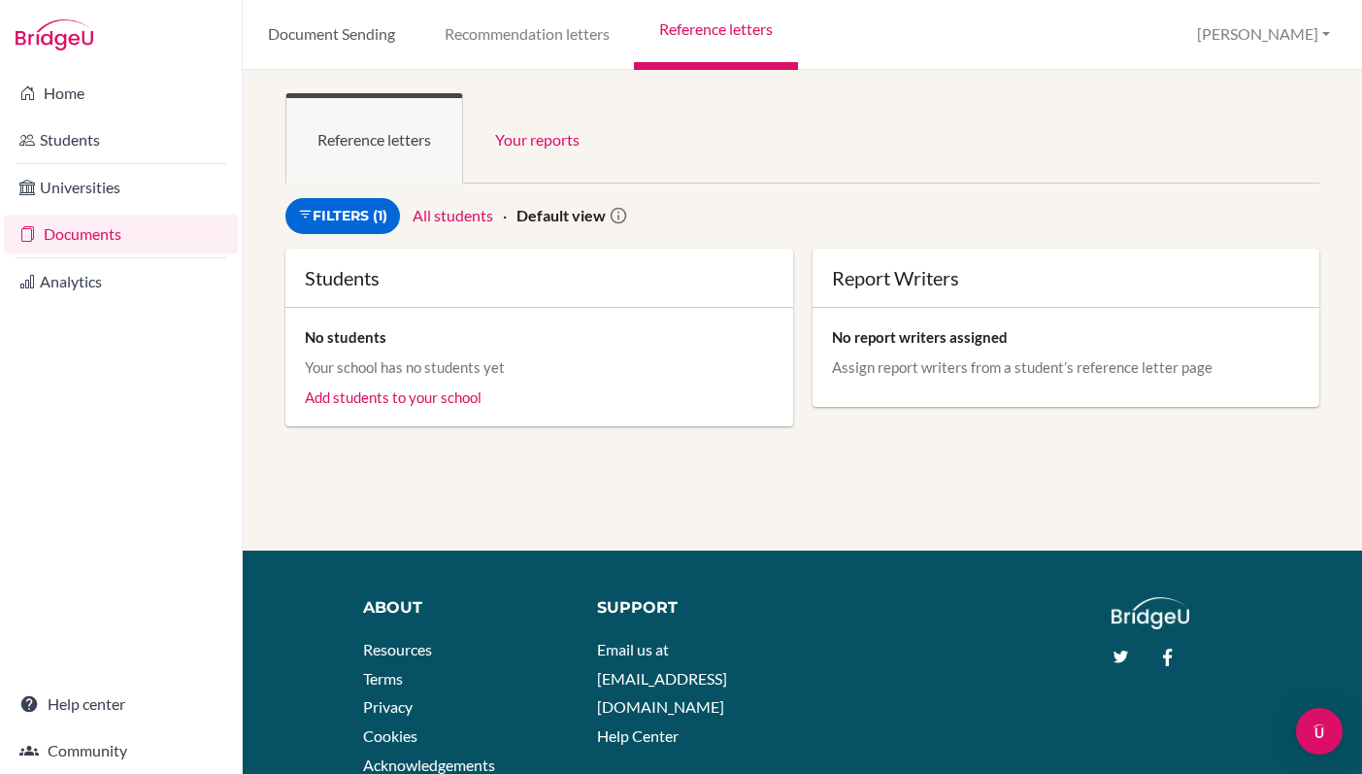
click at [355, 36] on link "Document Sending" at bounding box center [331, 35] width 177 height 70
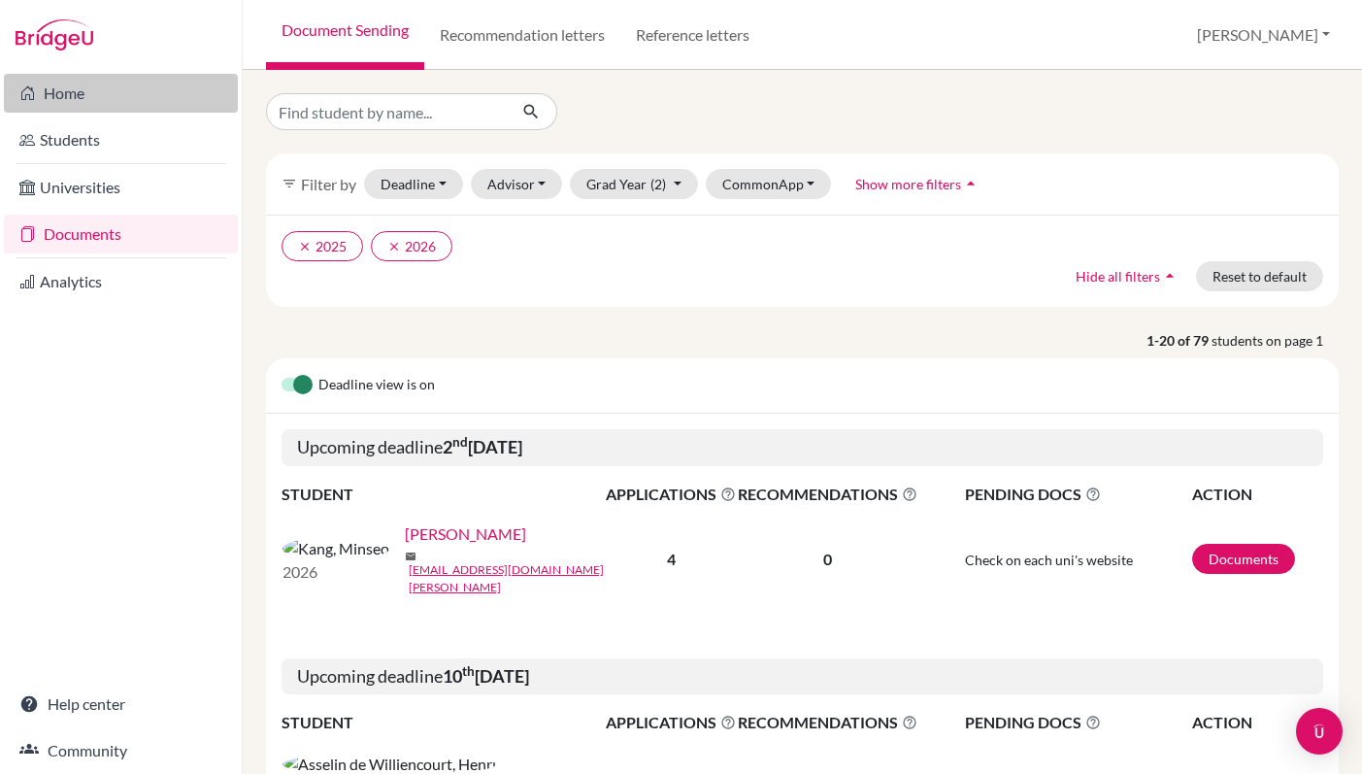
click at [85, 83] on link "Home" at bounding box center [121, 93] width 234 height 39
